Goal: Information Seeking & Learning: Understand process/instructions

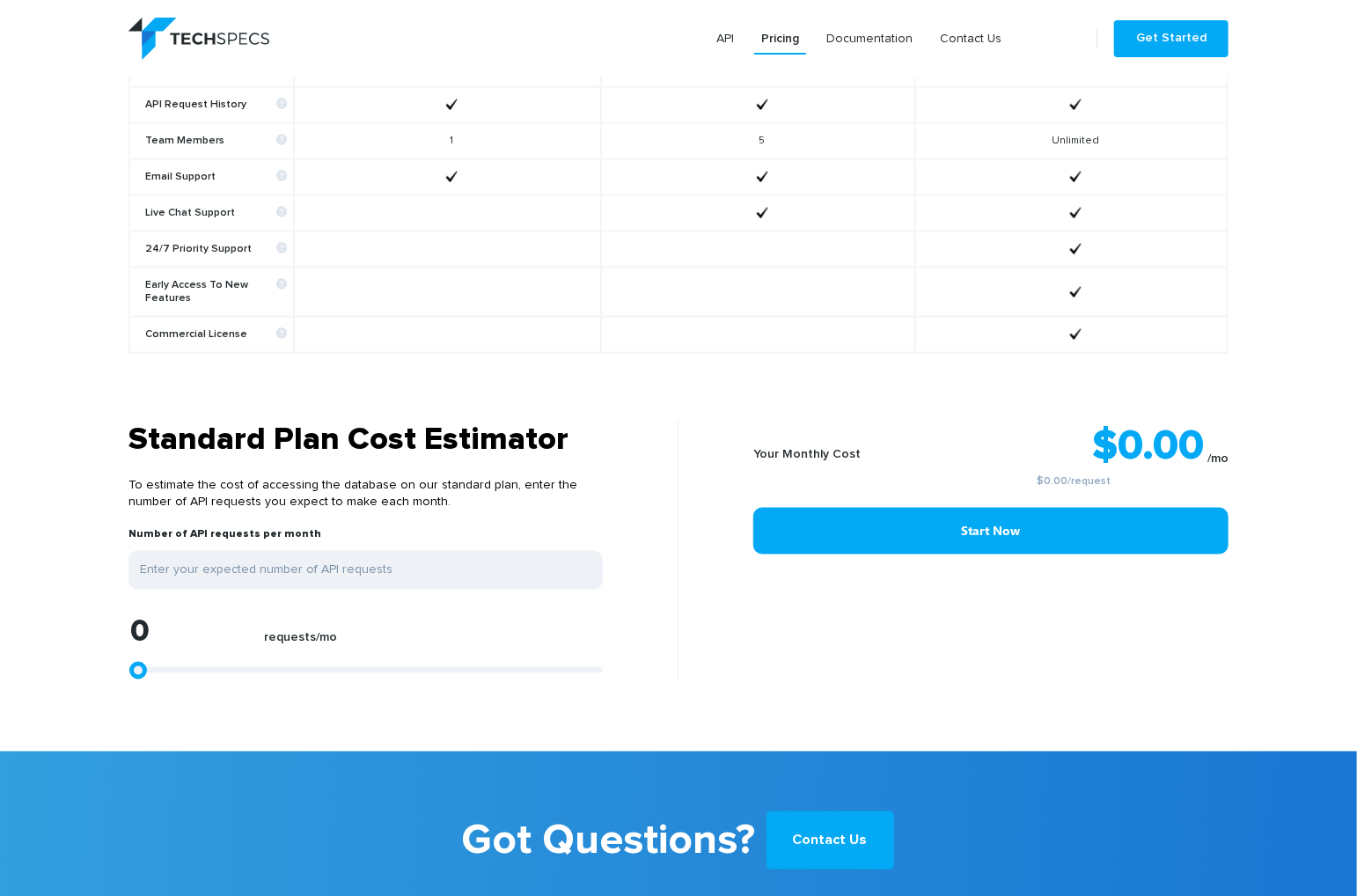
scroll to position [1232, 0]
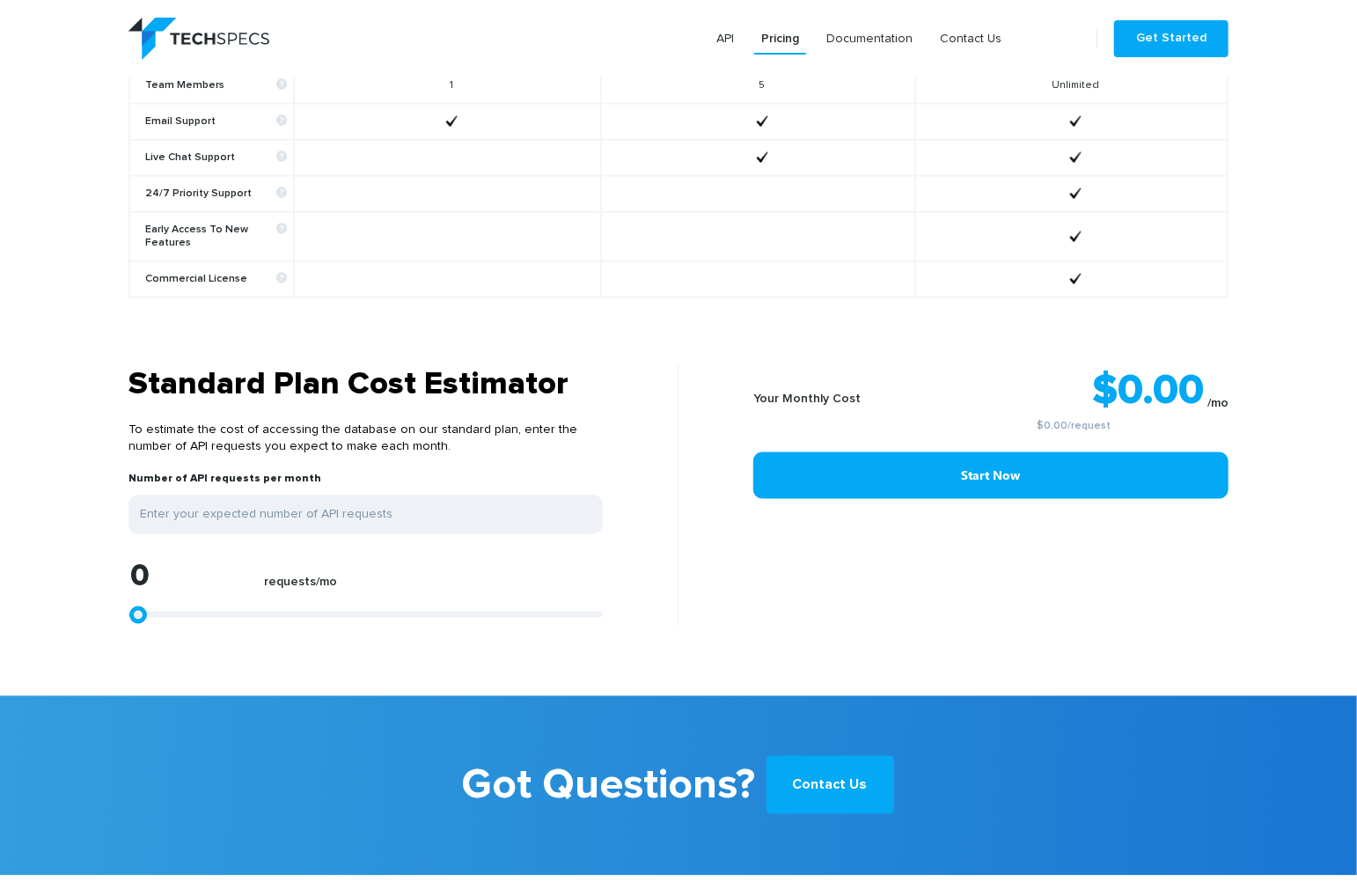
type input "1113"
type input "1299"
type input "1670"
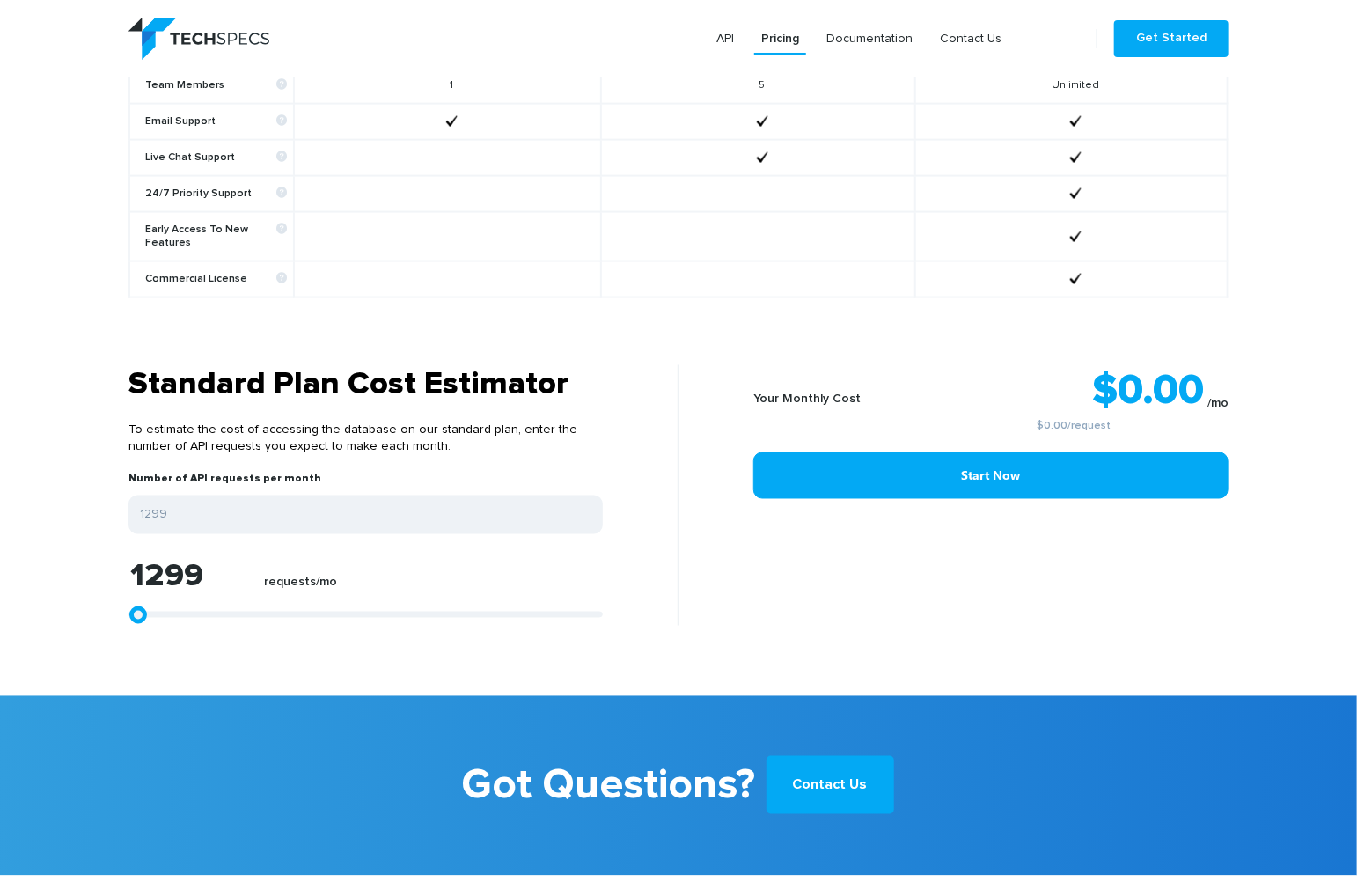
type input "1670"
type input "2412"
type input "3525"
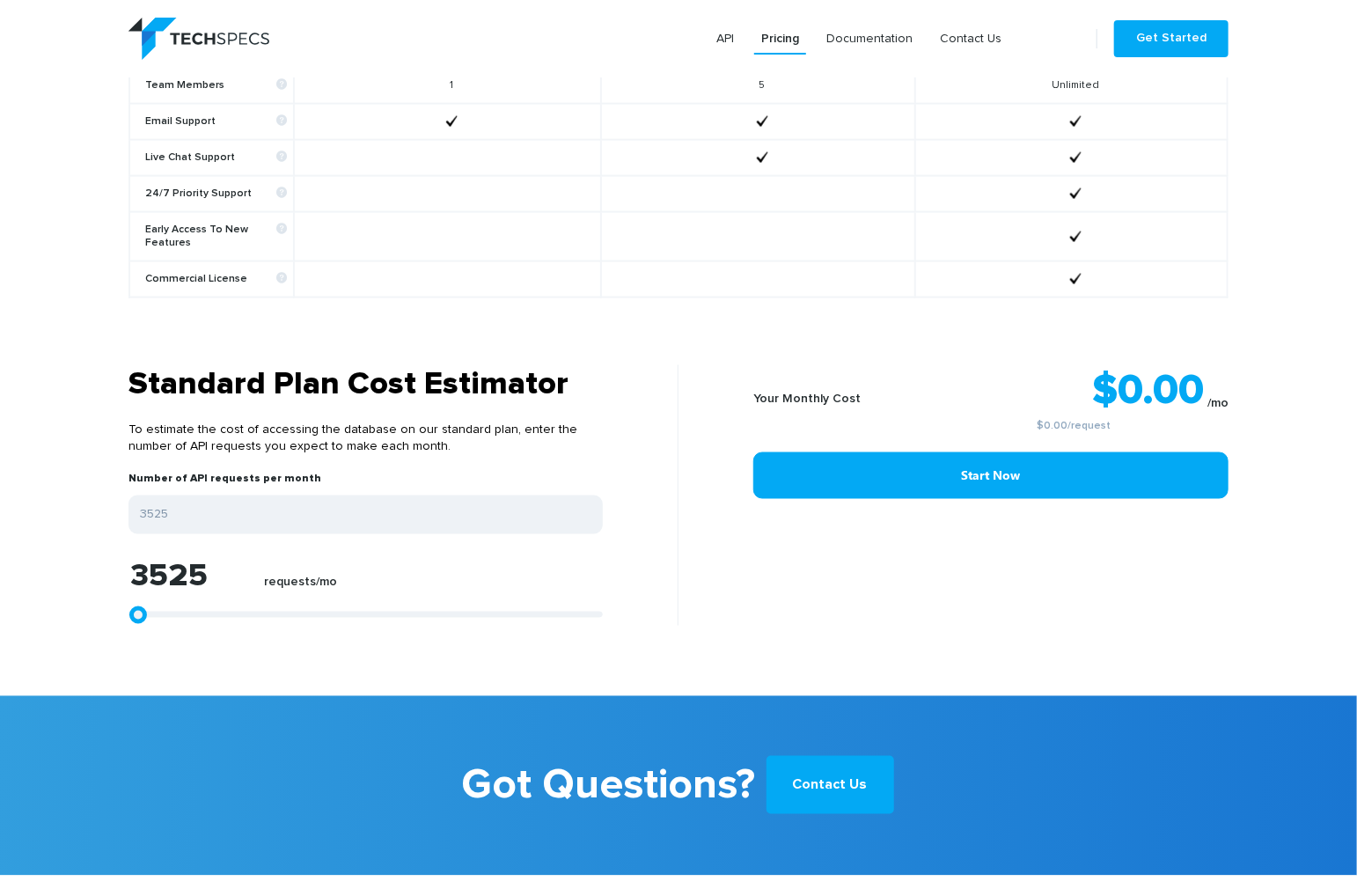
type input "5009"
type input "6493"
type input "7792"
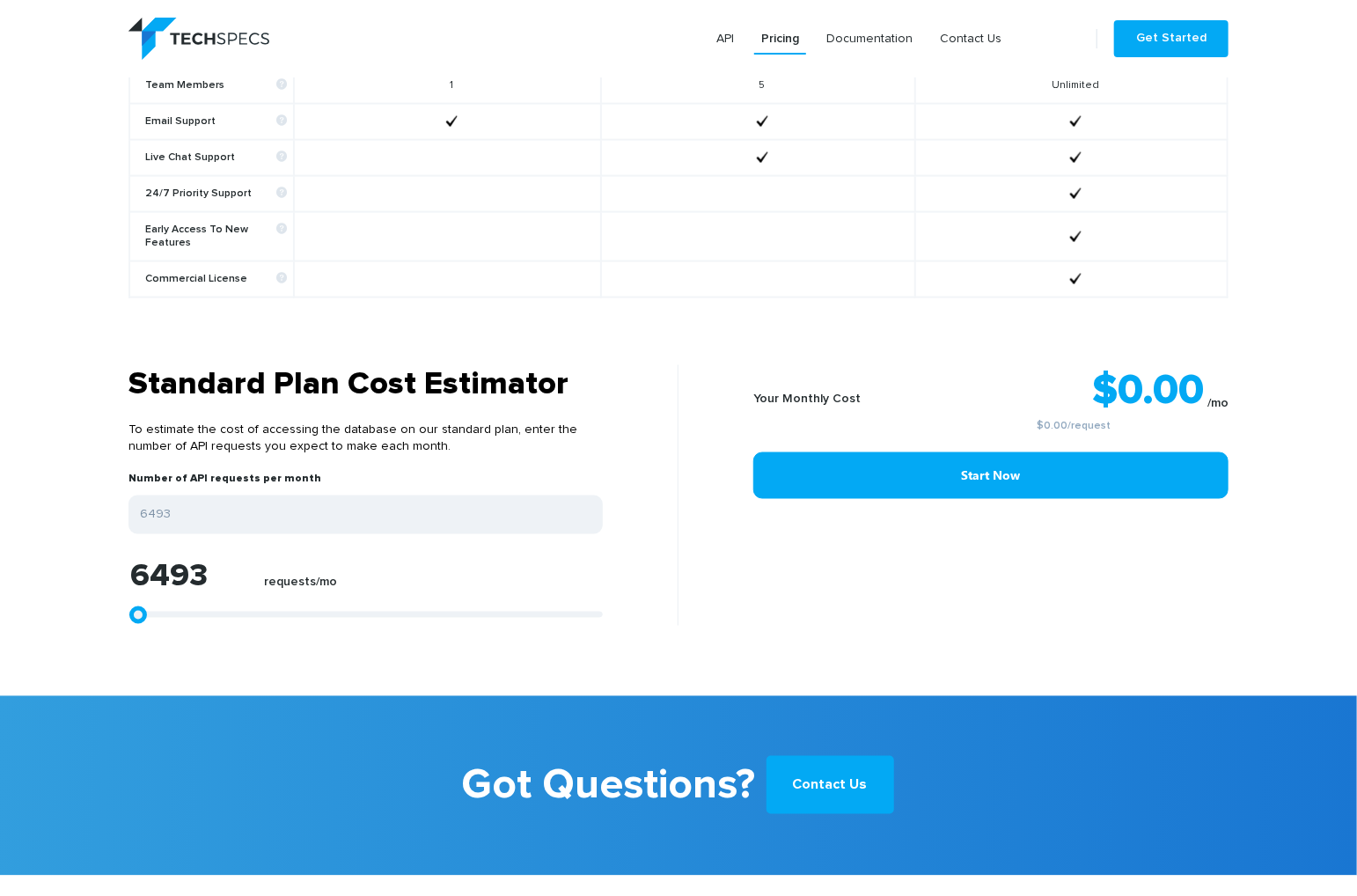
type input "7792"
type input "8720"
type input "10204"
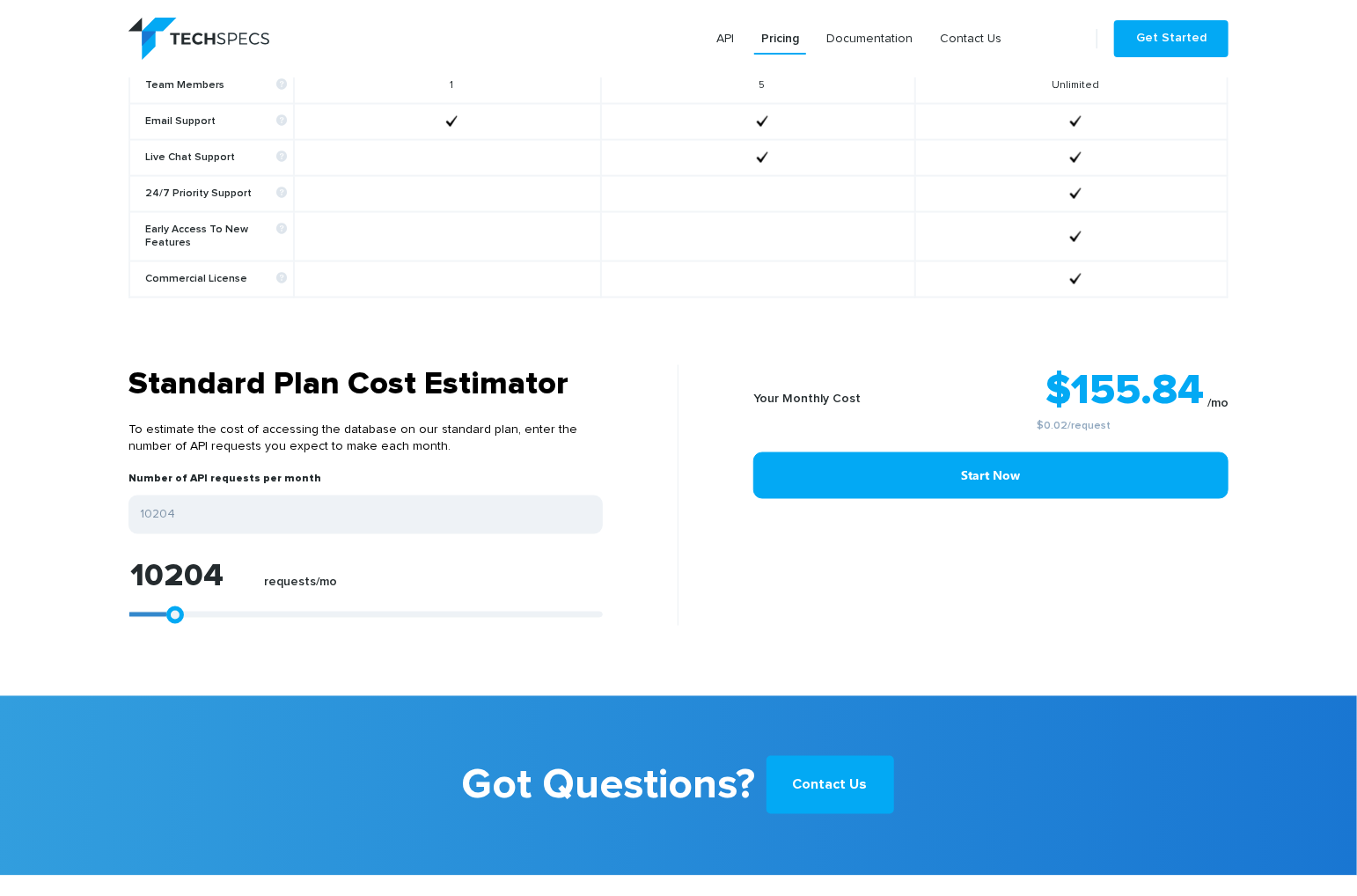
type input "10761"
type input "11503"
type input "11874"
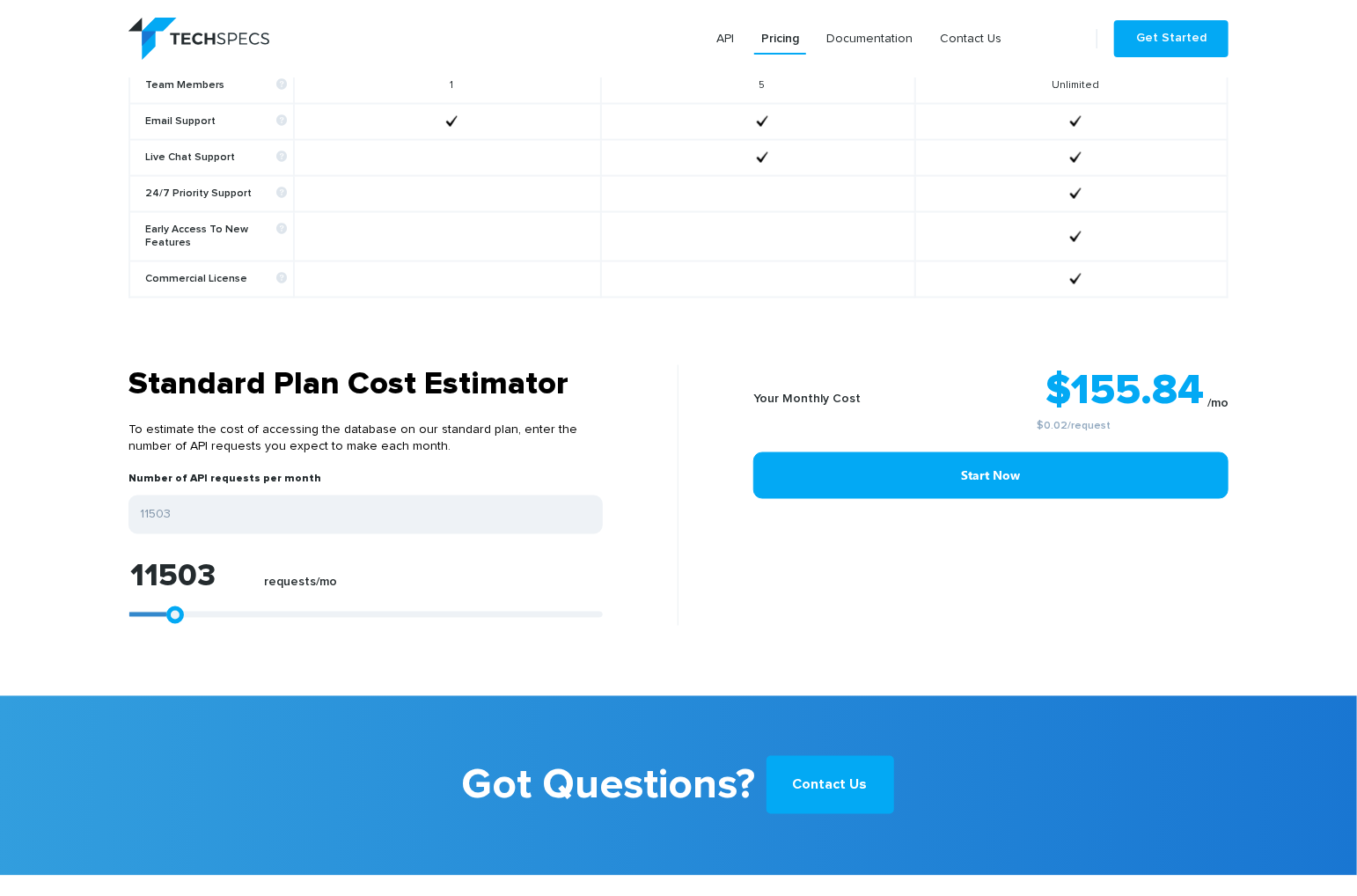
type input "11874"
type input "12616"
type input "13543"
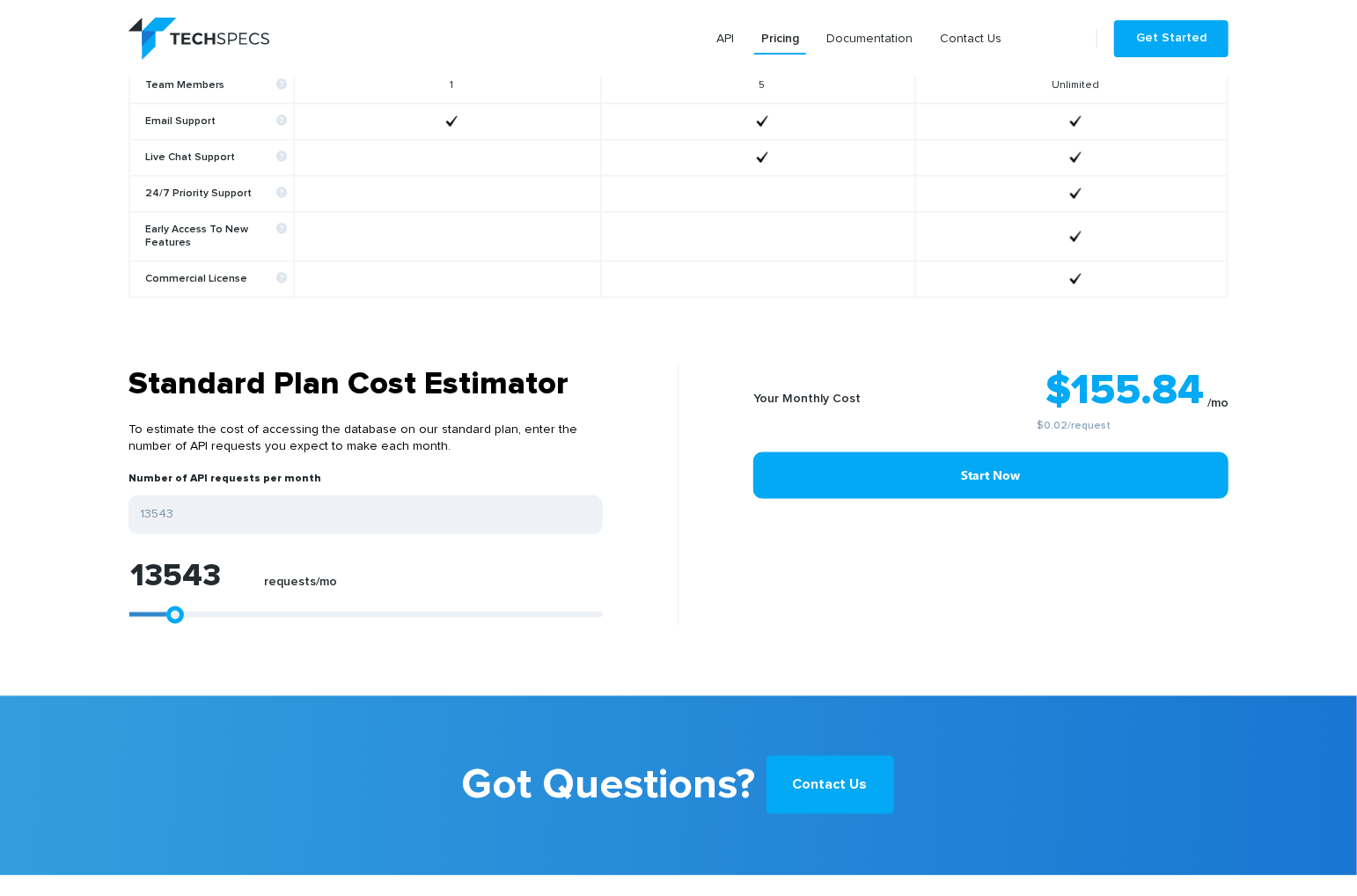
type input "13915"
type input "14286"
type input "14657"
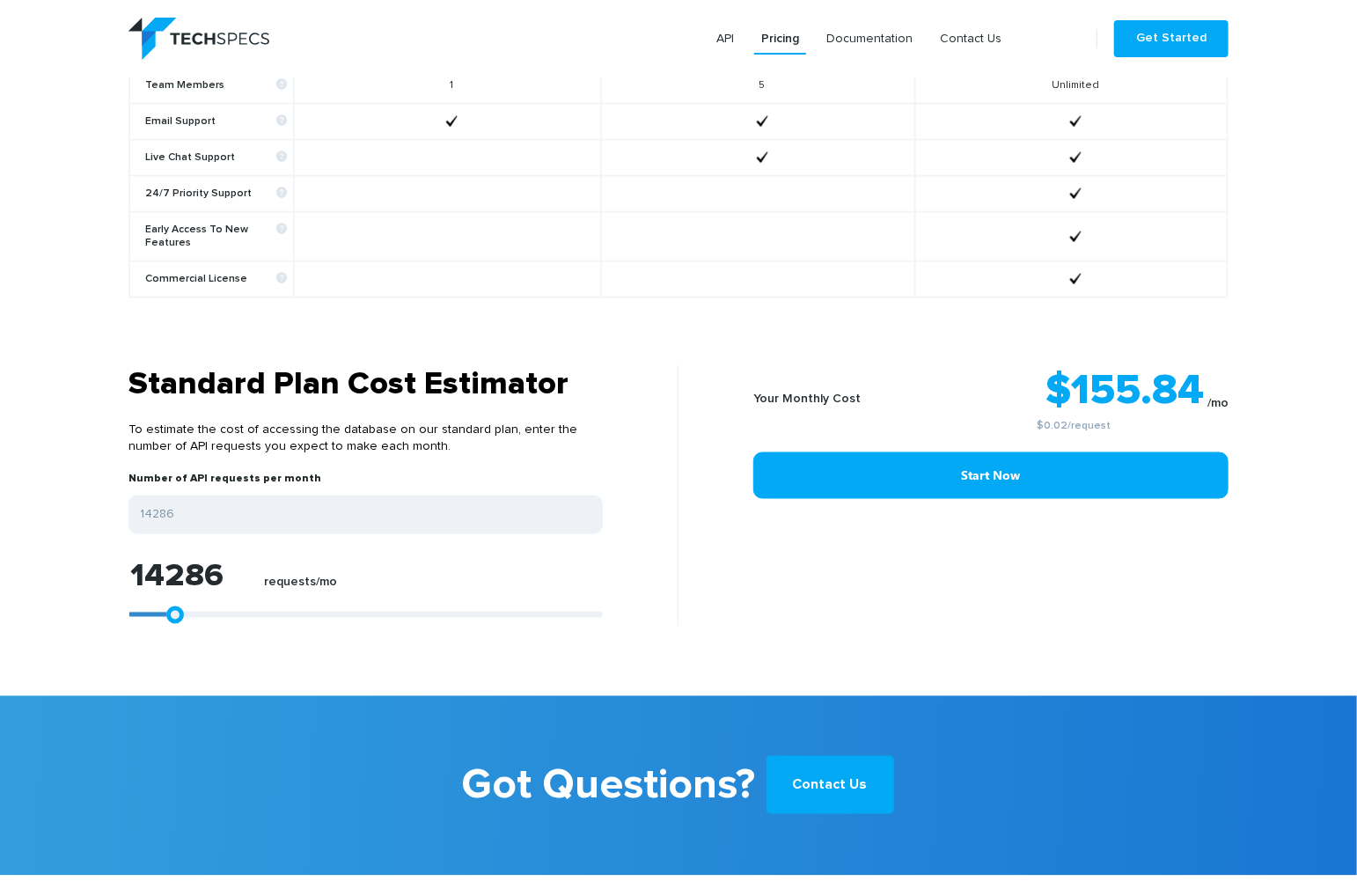
type input "14657"
type input "15213"
type input "15399"
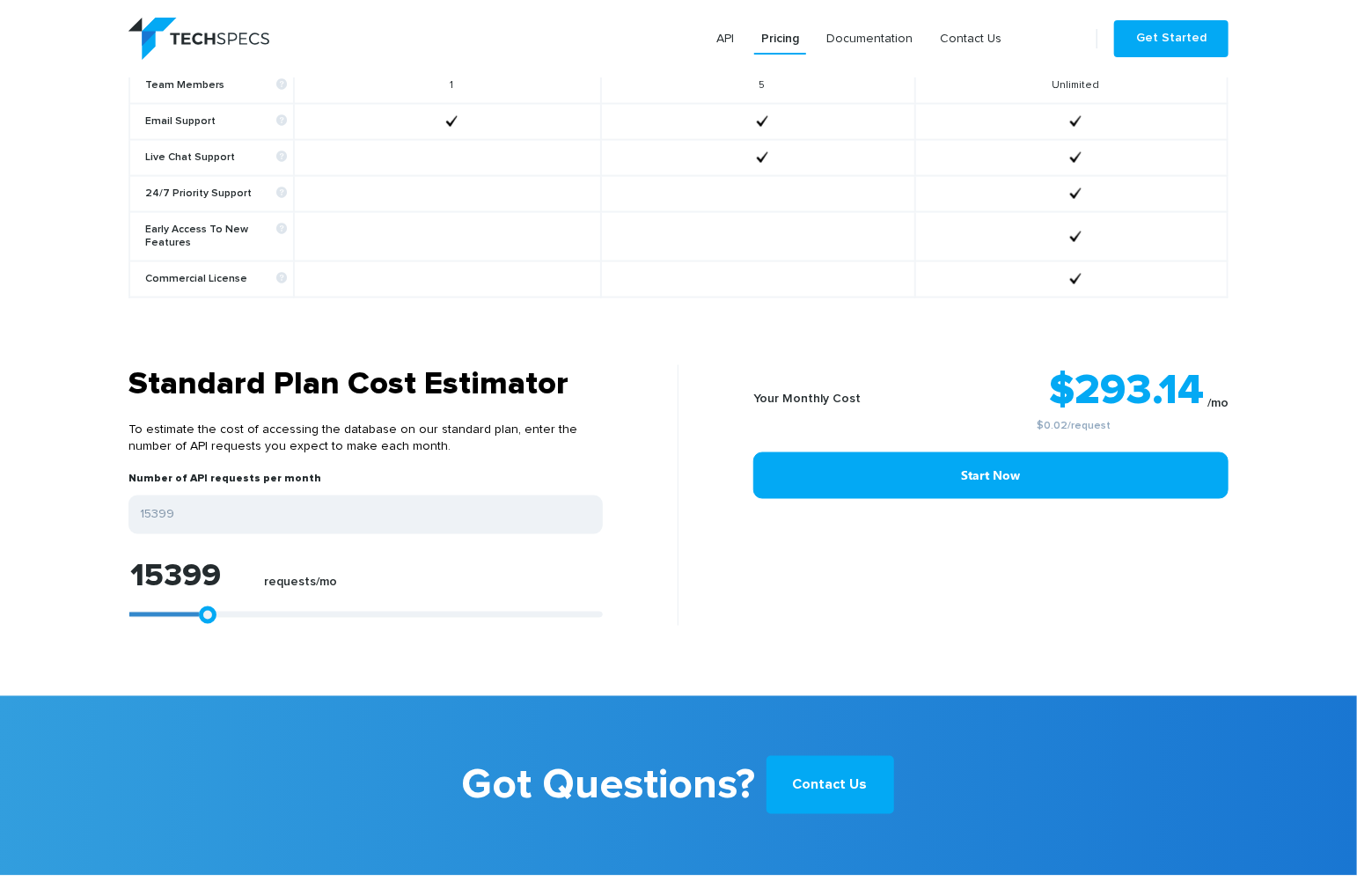
type input "15770"
type input "16141"
type input "16326"
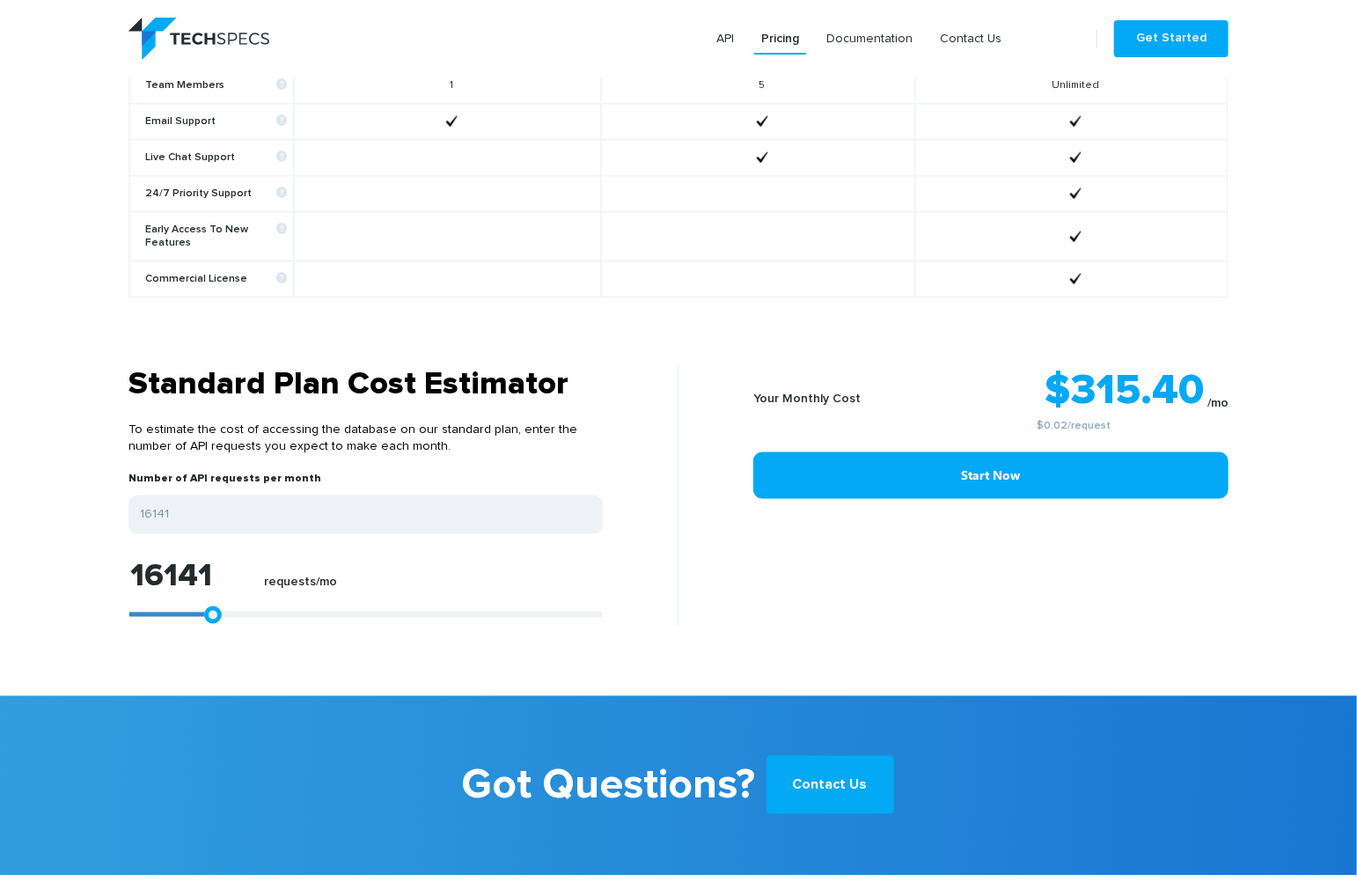
type input "16326"
drag, startPoint x: 140, startPoint y: 593, endPoint x: 212, endPoint y: 594, distance: 72.0
click at [212, 606] on link at bounding box center [215, 614] width 17 height 17
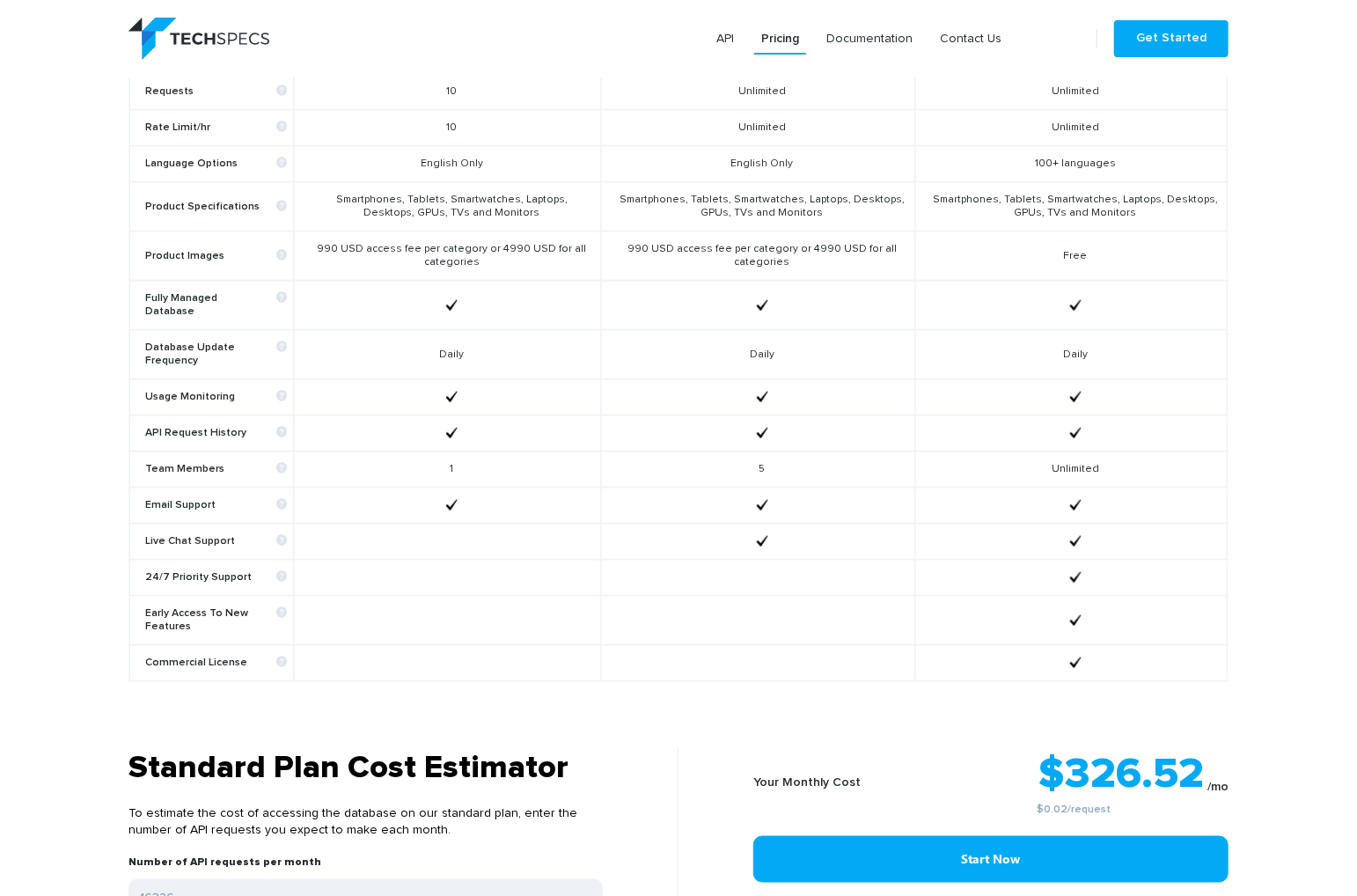
scroll to position [0, 0]
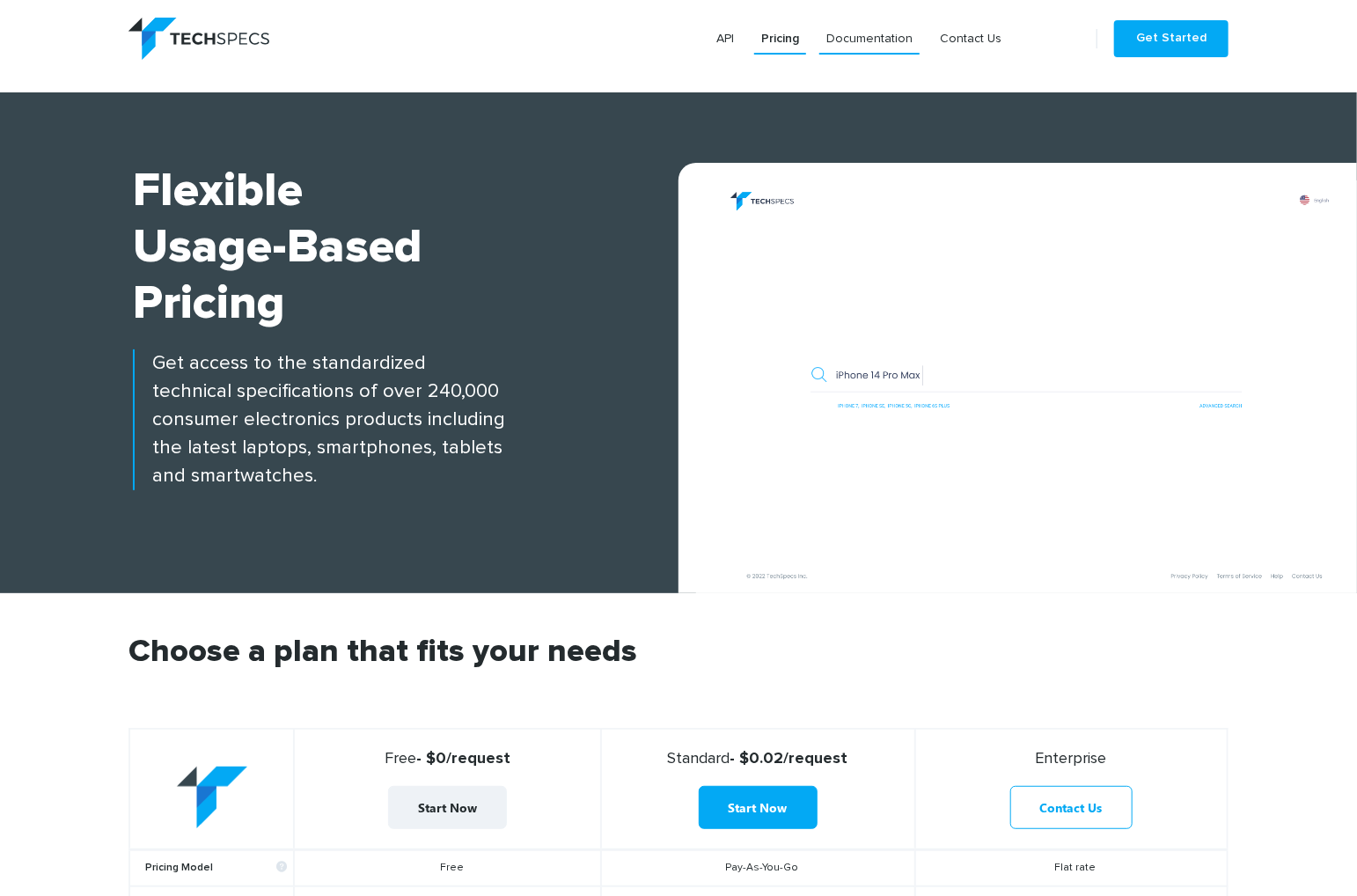
click at [877, 34] on link "Documentation" at bounding box center [869, 38] width 101 height 32
click at [732, 36] on link "API" at bounding box center [725, 38] width 32 height 32
